Goal: Task Accomplishment & Management: Complete application form

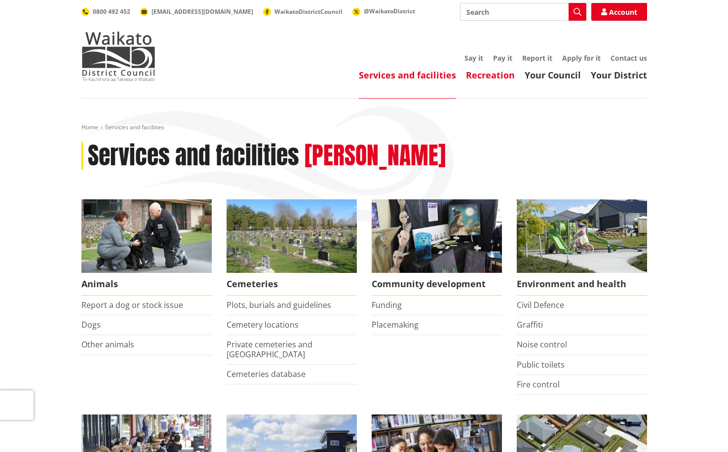
click at [480, 75] on link "Recreation" at bounding box center [490, 75] width 49 height 12
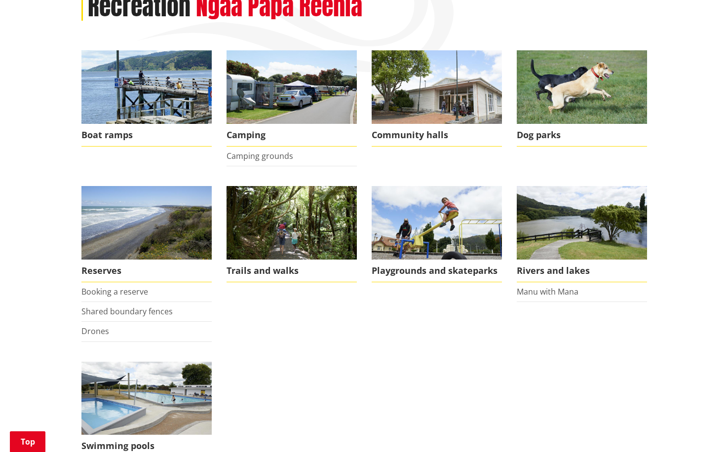
scroll to position [197, 0]
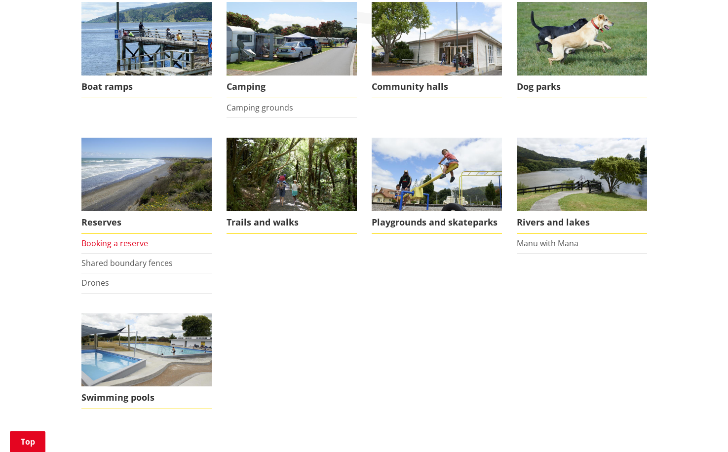
click at [97, 243] on link "Booking a reserve" at bounding box center [114, 243] width 67 height 11
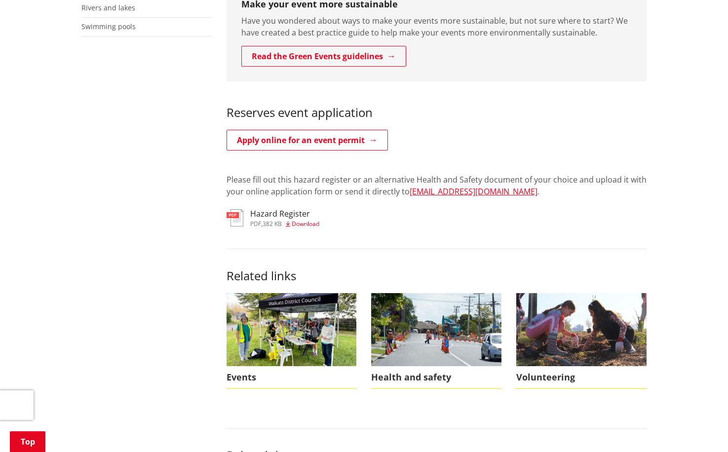
scroll to position [346, 0]
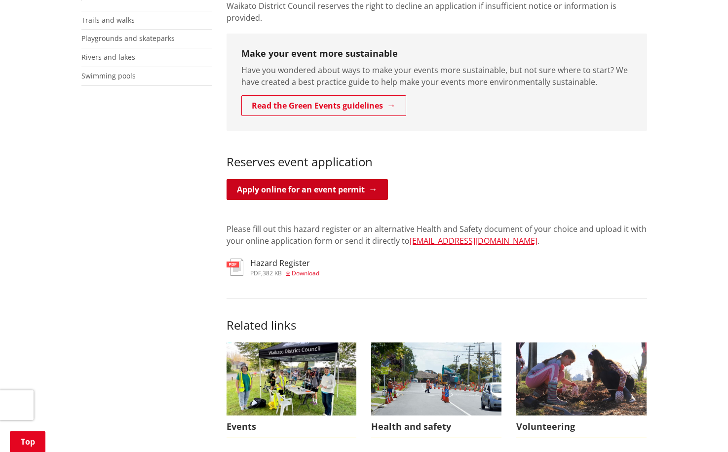
click at [305, 180] on link "Apply online for an event permit" at bounding box center [307, 189] width 161 height 21
